Goal: Navigation & Orientation: Find specific page/section

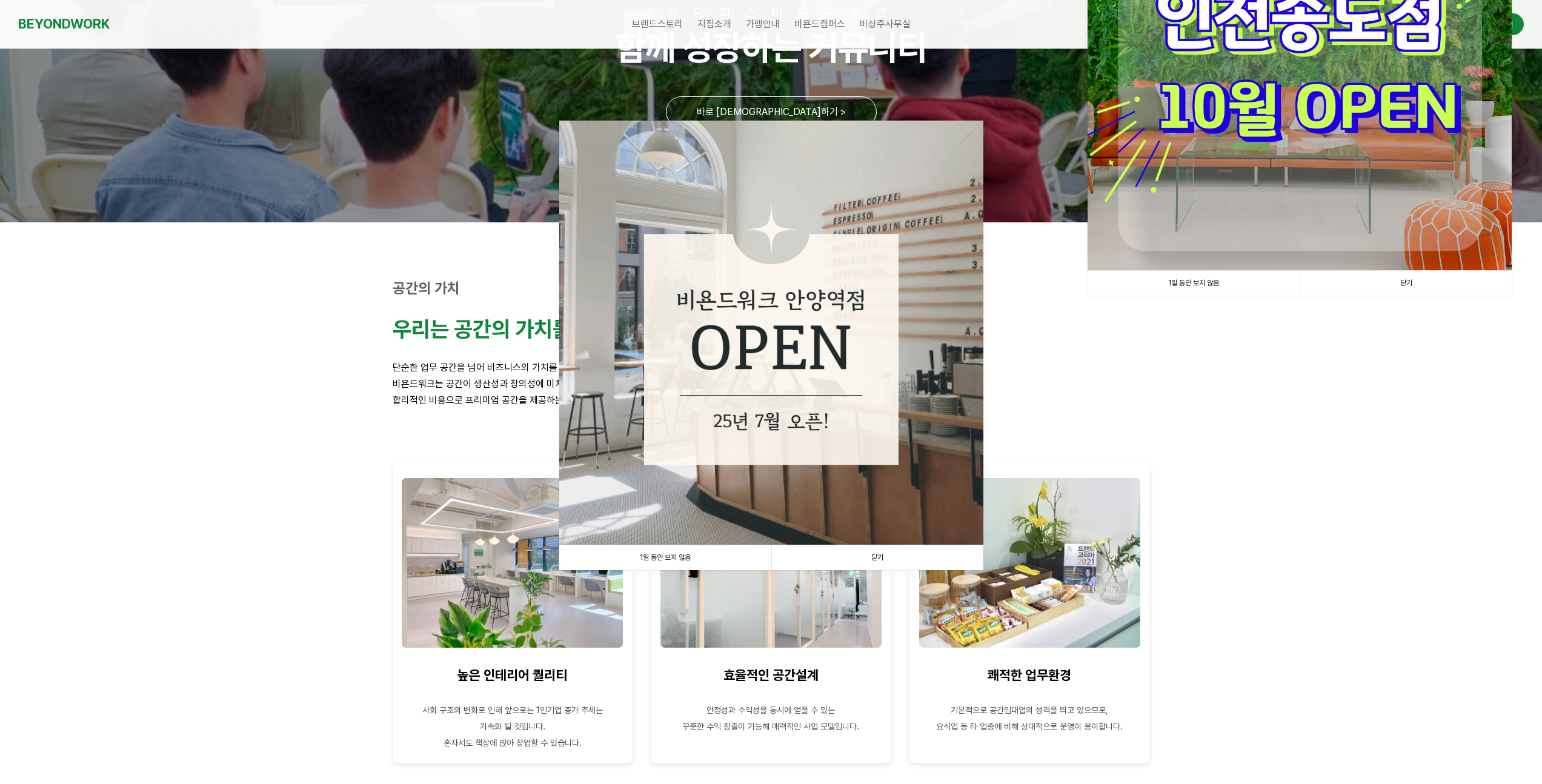
scroll to position [394, 0]
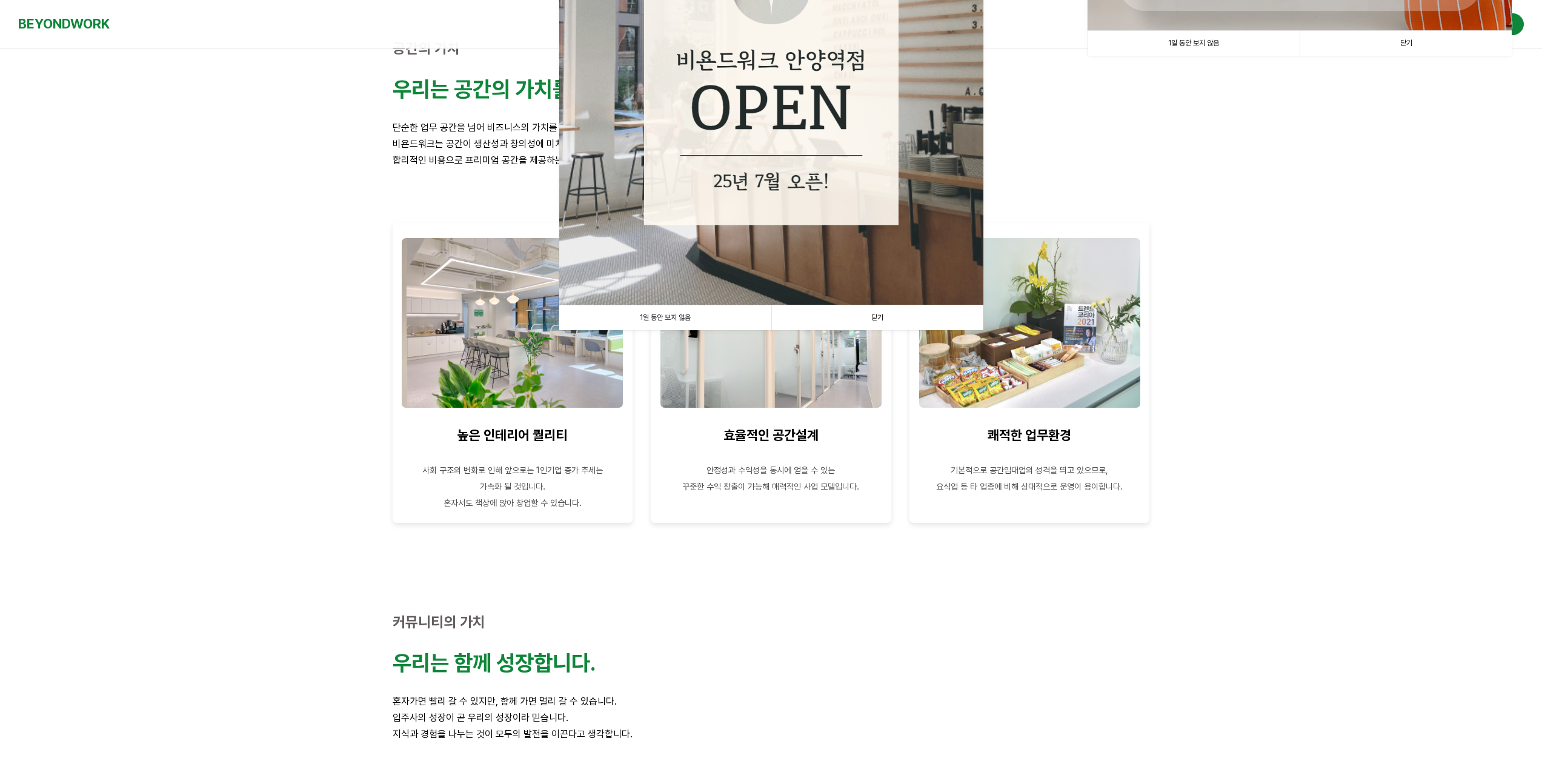
click at [882, 319] on link "닫기" at bounding box center [877, 318] width 212 height 25
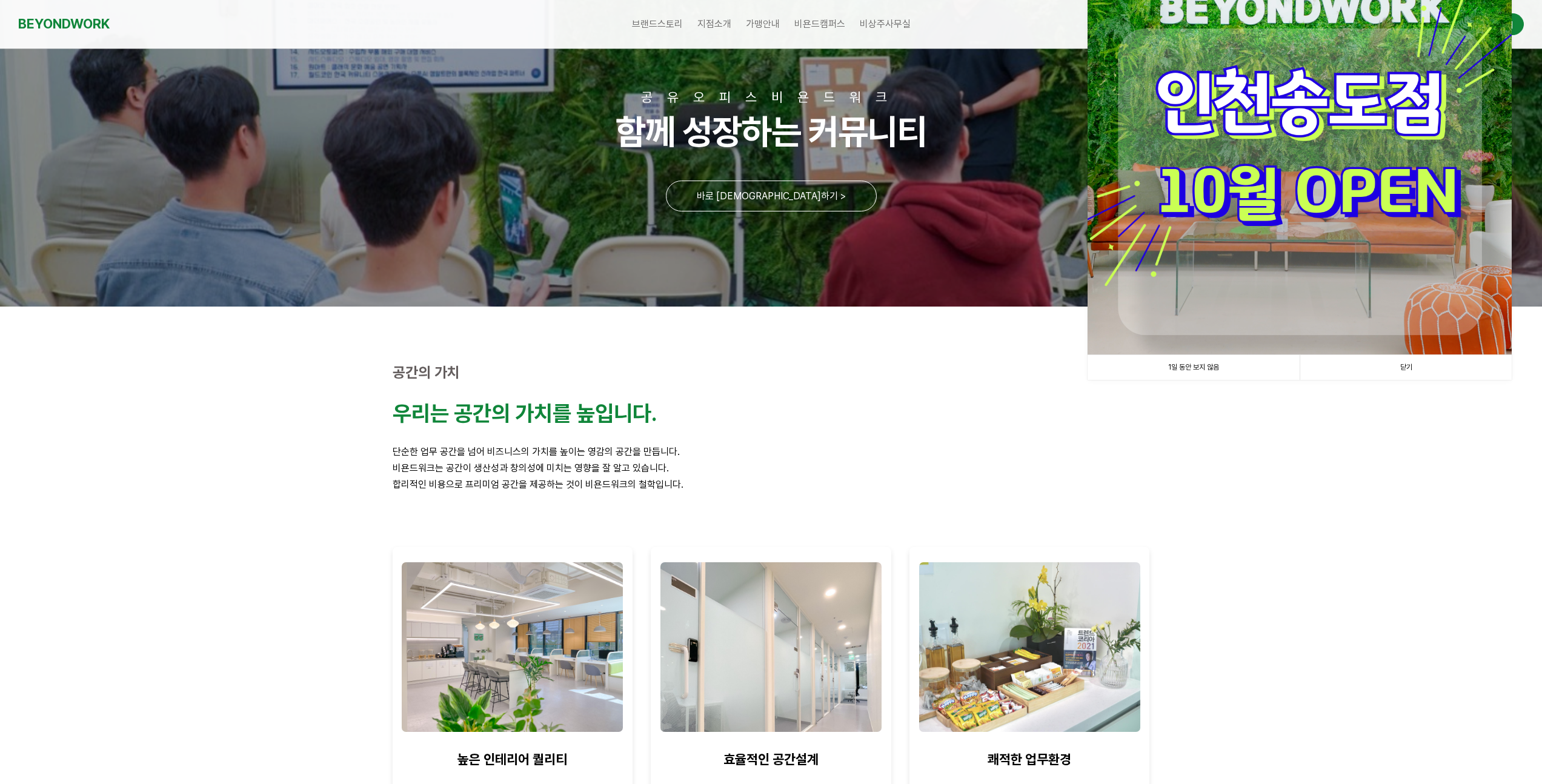
scroll to position [0, 0]
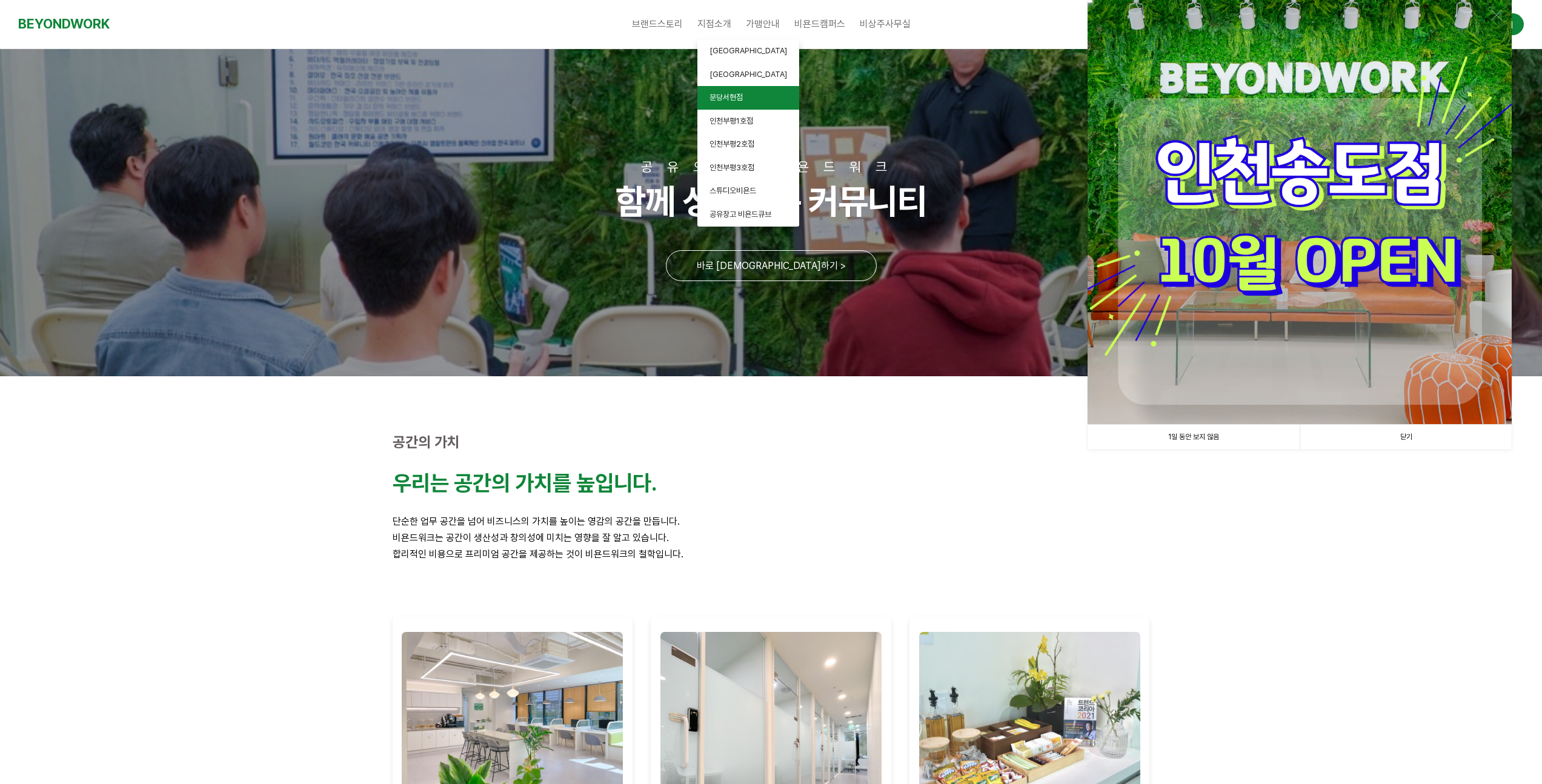
click at [745, 96] on link "분당서현점" at bounding box center [748, 98] width 102 height 24
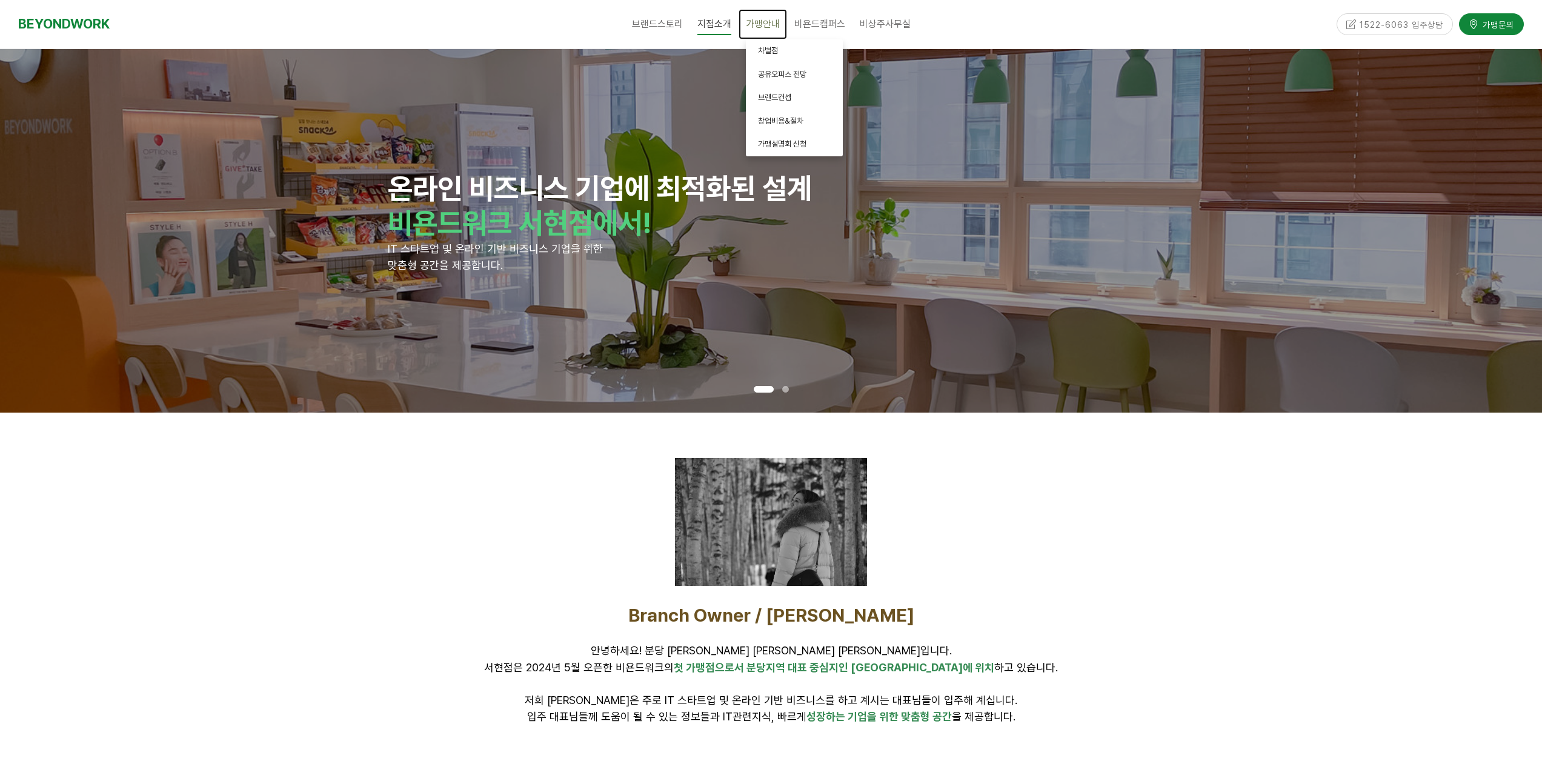
click at [763, 26] on span "가맹안내" at bounding box center [763, 24] width 34 height 12
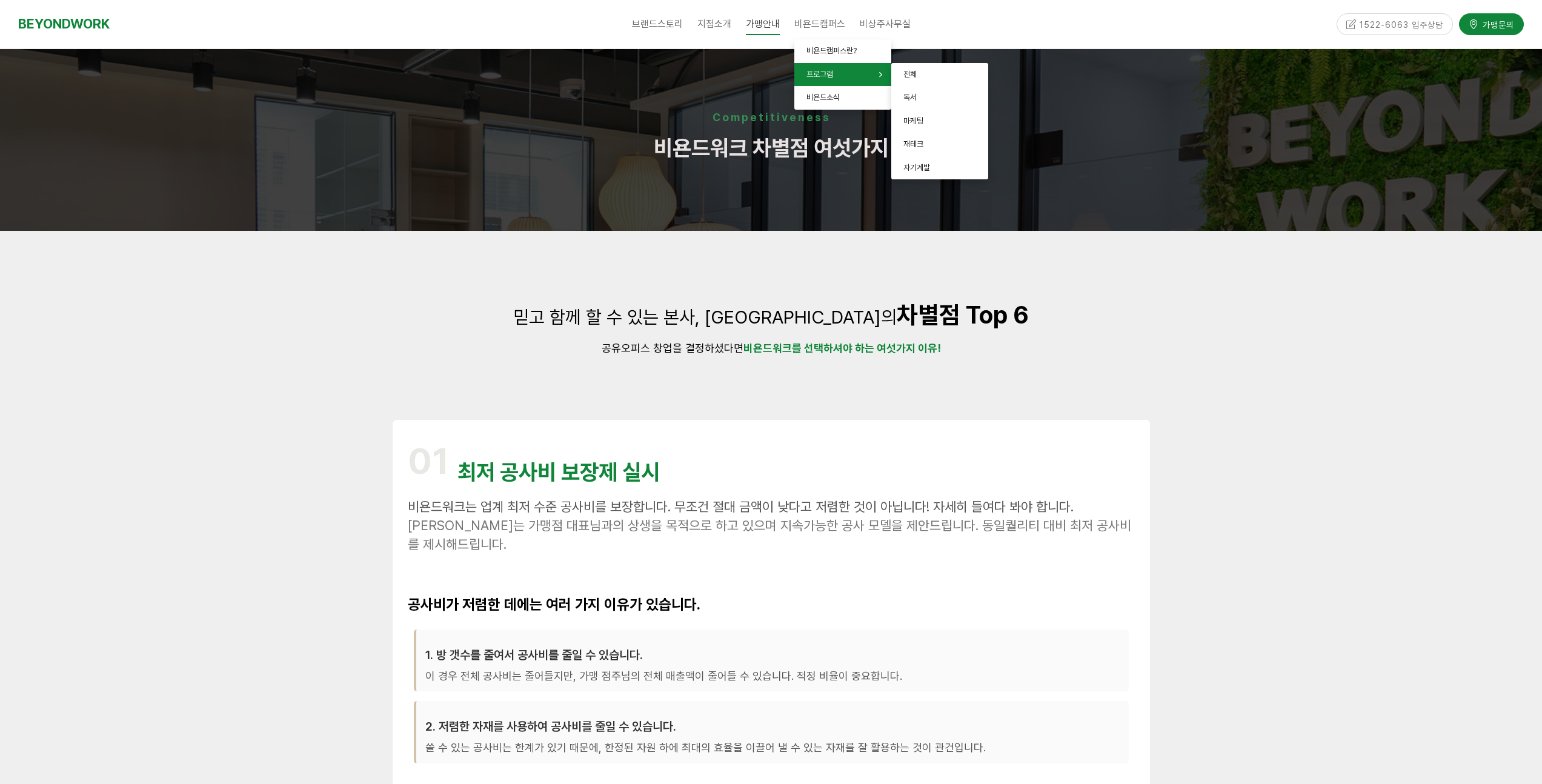
click at [823, 73] on span "프로그램" at bounding box center [820, 74] width 27 height 9
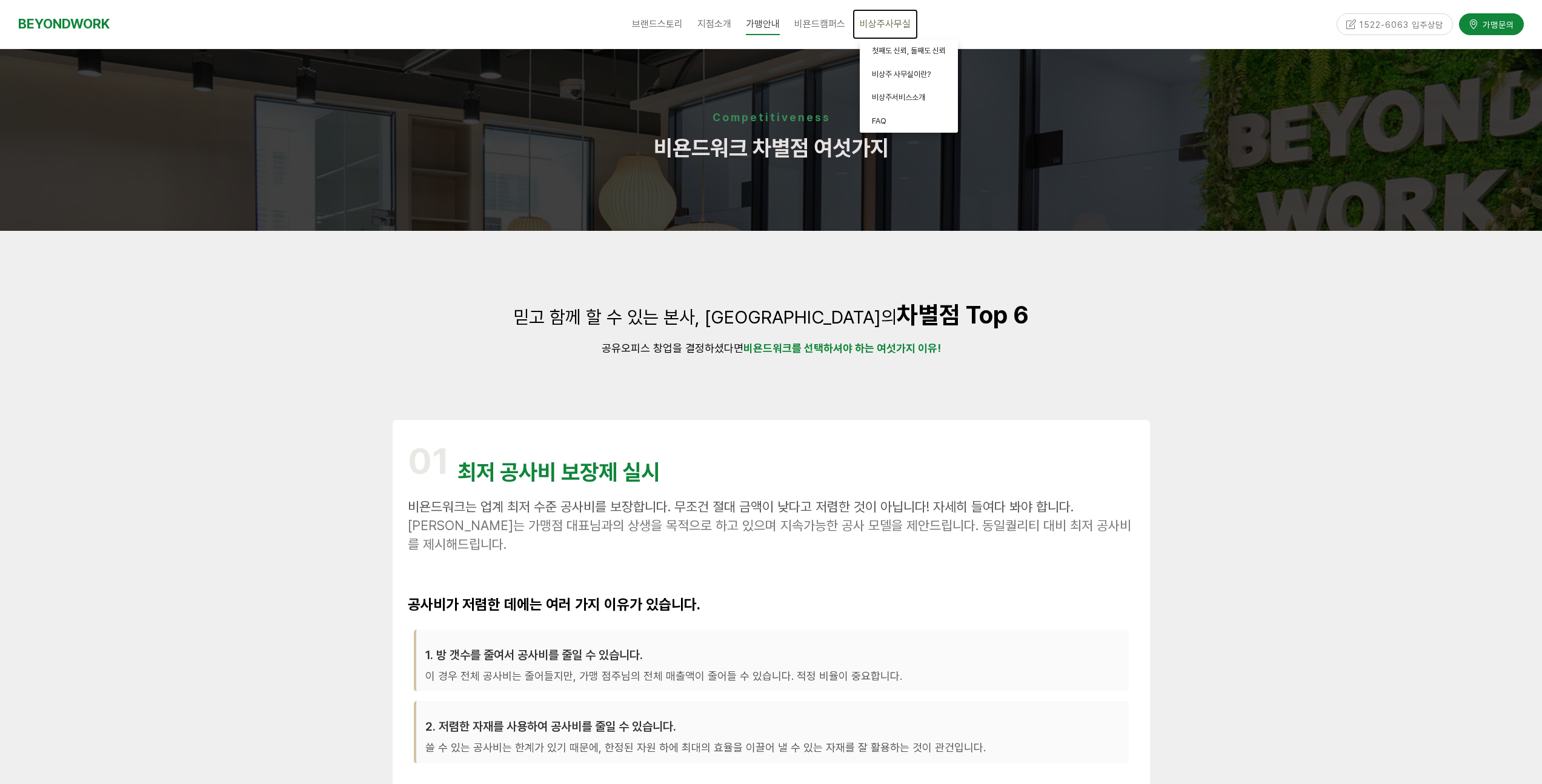
click at [888, 26] on span "비상주사무실" at bounding box center [884, 24] width 51 height 12
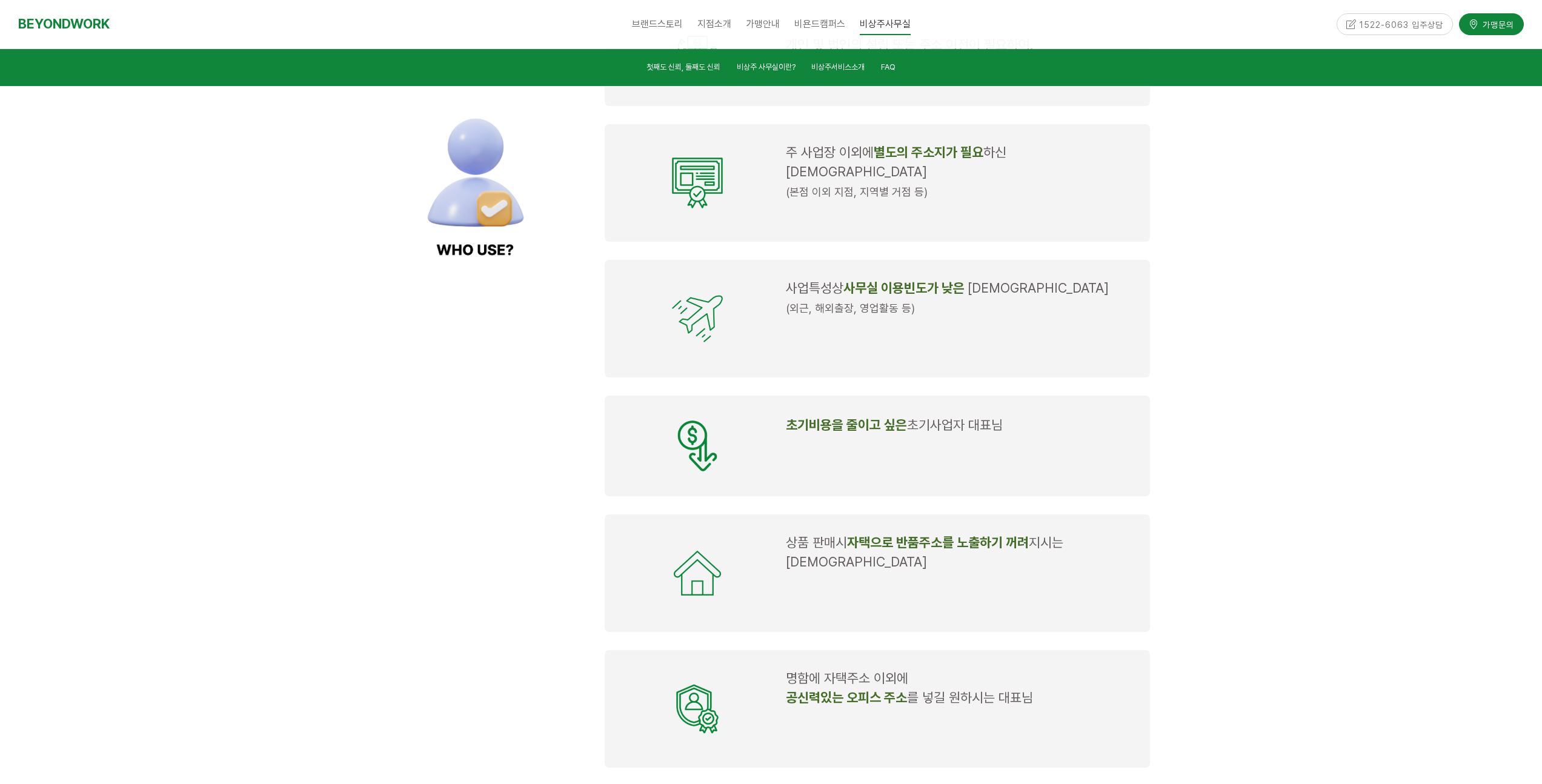
scroll to position [1179, 0]
